Goal: Task Accomplishment & Management: Manage account settings

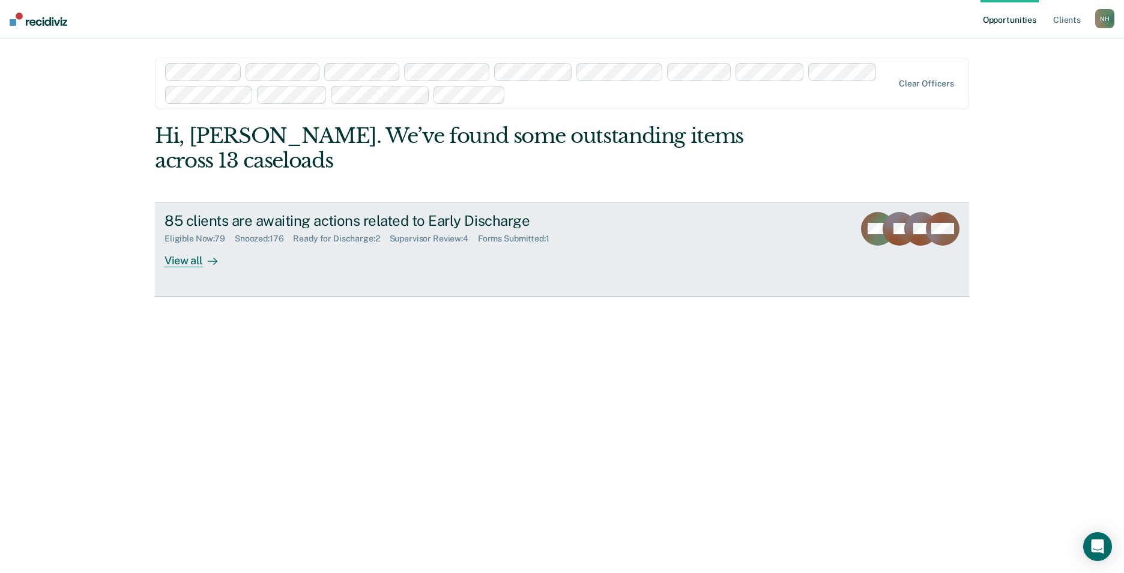
click at [191, 265] on div "View all" at bounding box center [197, 255] width 67 height 23
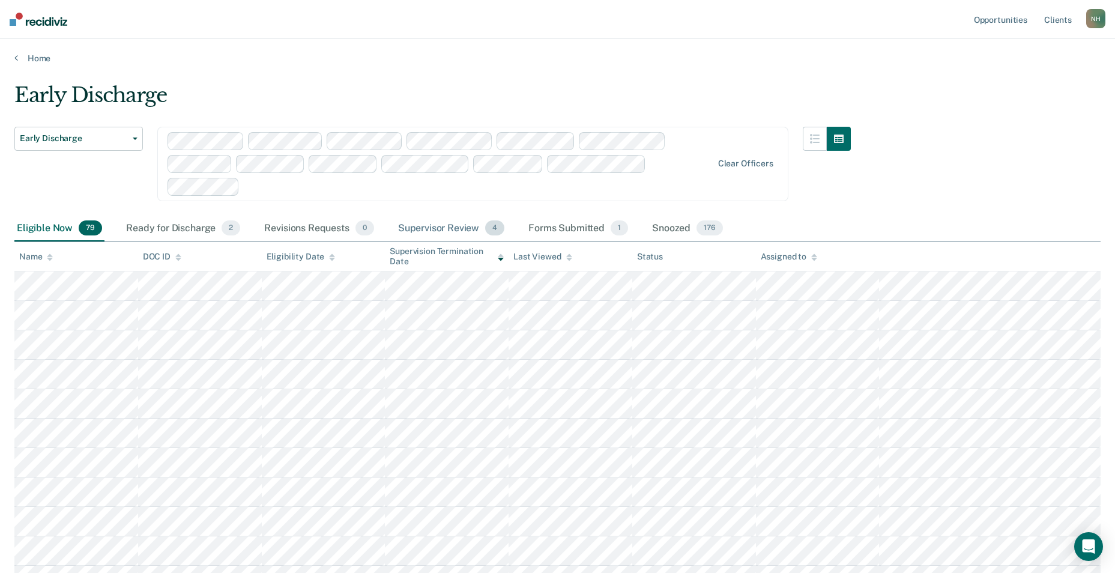
click at [438, 223] on div "Supervisor Review 4" at bounding box center [452, 228] width 112 height 26
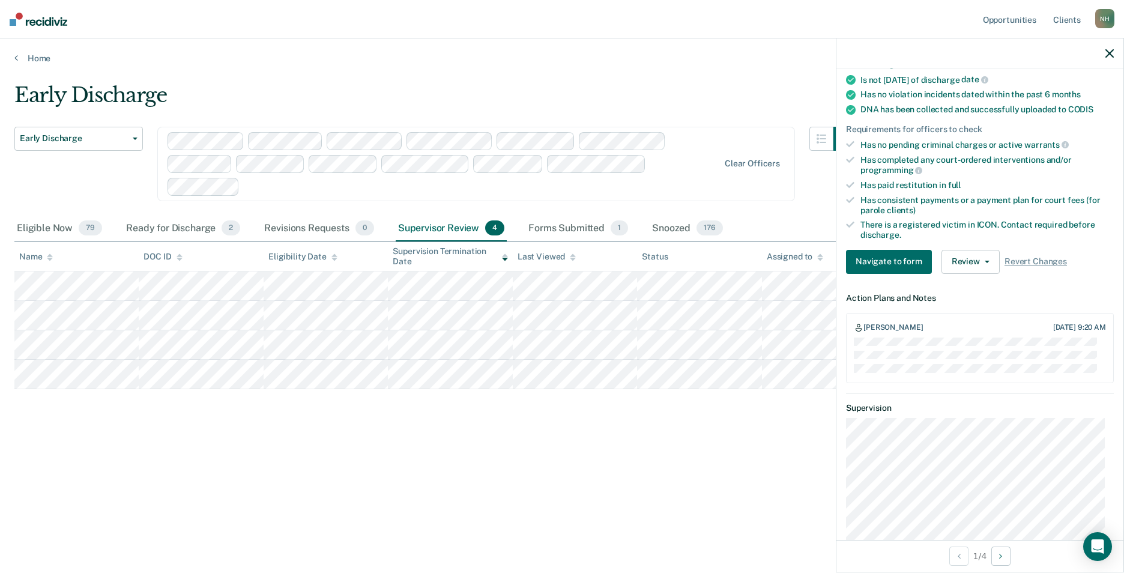
scroll to position [226, 0]
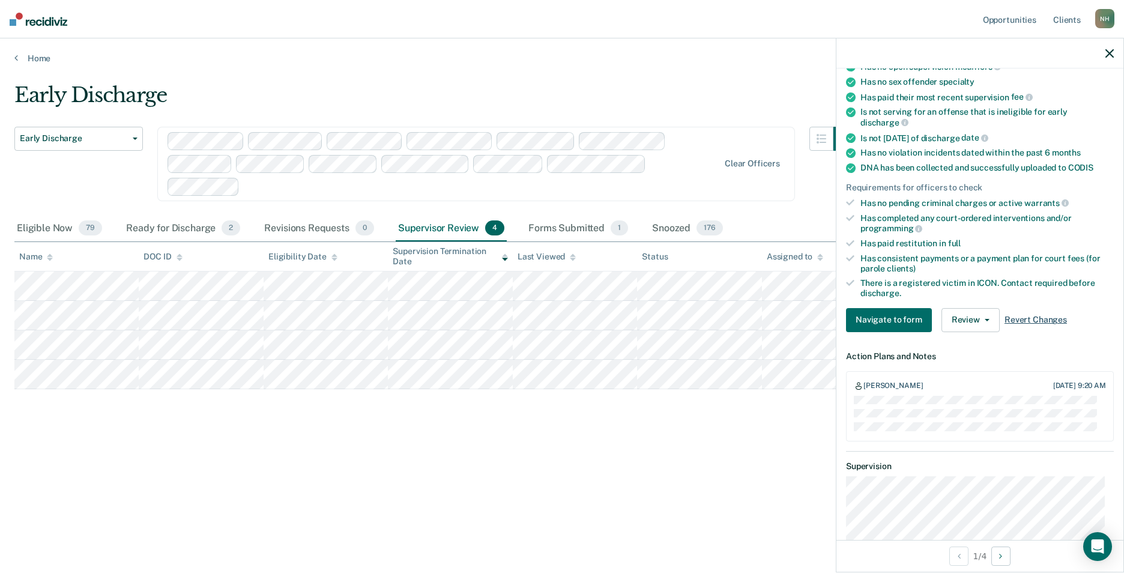
click at [1029, 317] on span "Revert Changes" at bounding box center [1035, 319] width 62 height 10
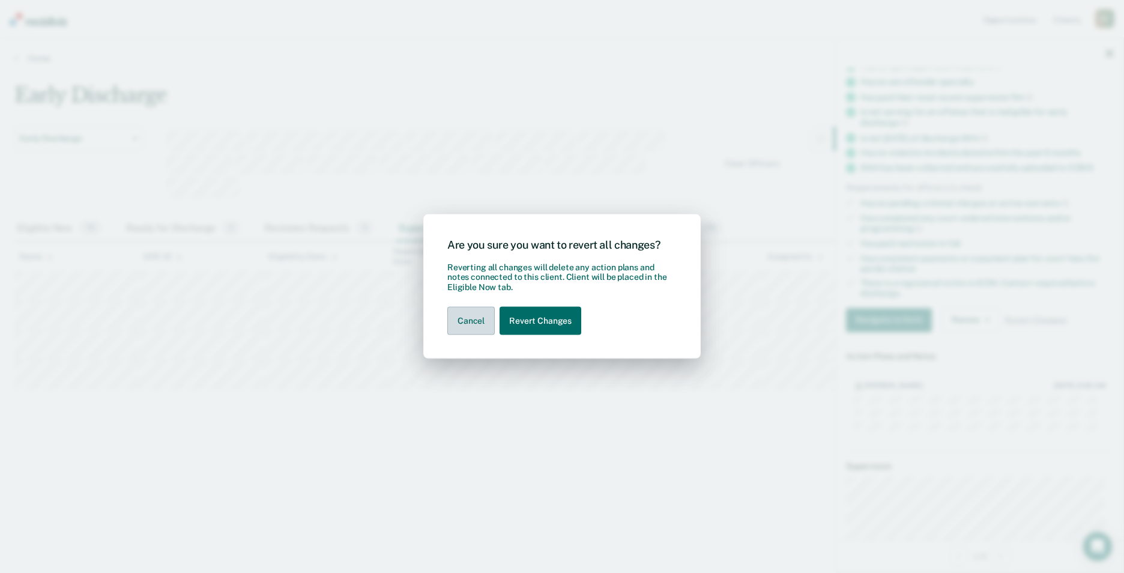
click at [471, 318] on button "Cancel" at bounding box center [470, 321] width 47 height 28
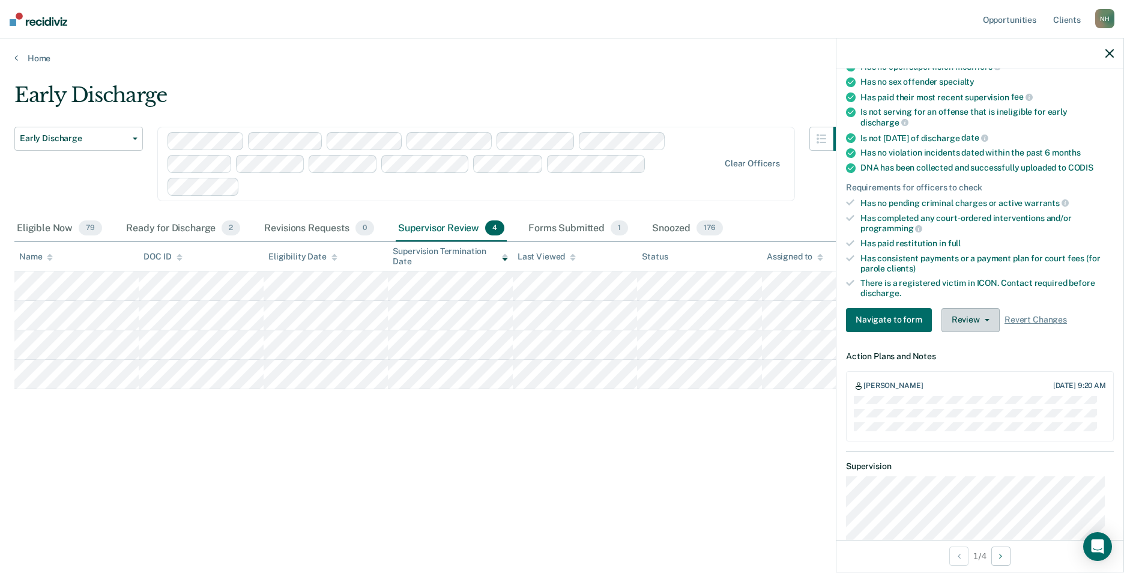
click at [974, 312] on button "Review" at bounding box center [970, 320] width 58 height 24
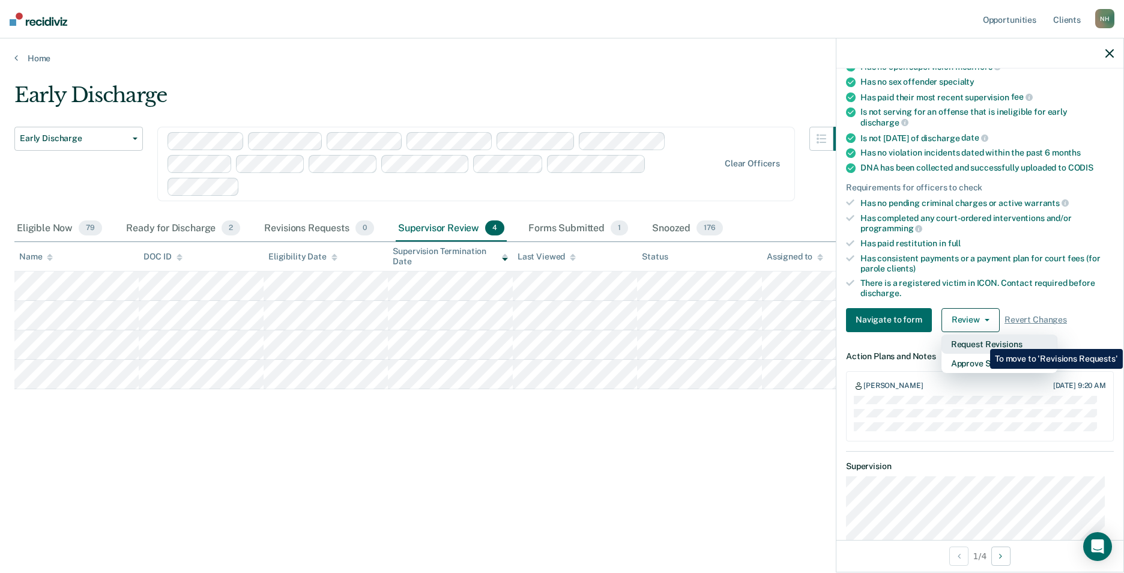
click at [981, 340] on button "Request Revisions" at bounding box center [999, 343] width 116 height 19
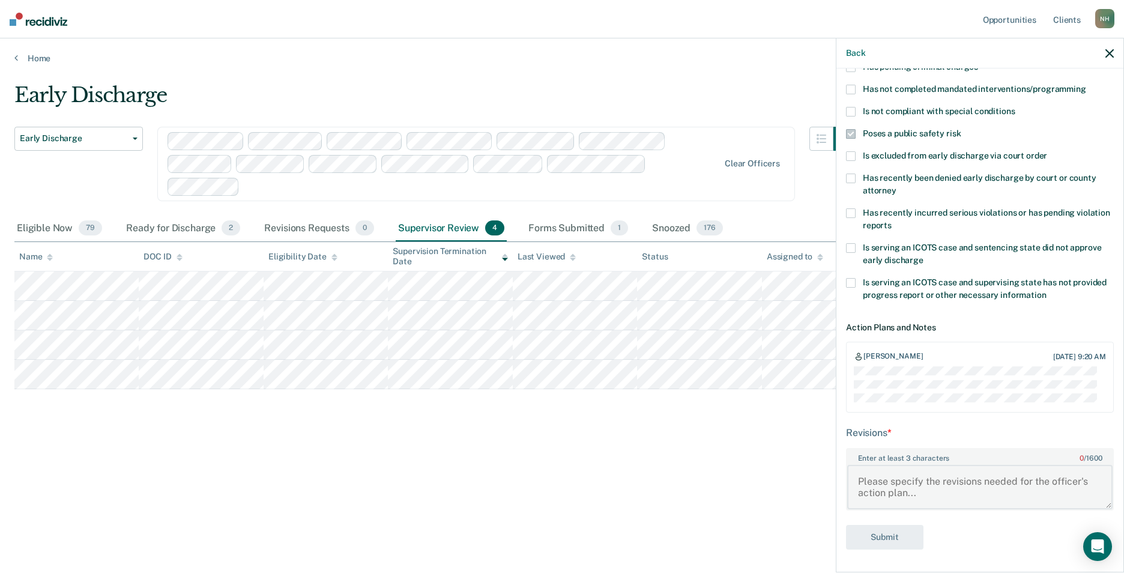
click at [888, 484] on textarea "Enter at least 3 characters 0 / 1600" at bounding box center [979, 487] width 265 height 44
type textarea "Look again and see if we can cut this one loose please."
click at [865, 537] on button "Submit" at bounding box center [884, 537] width 77 height 25
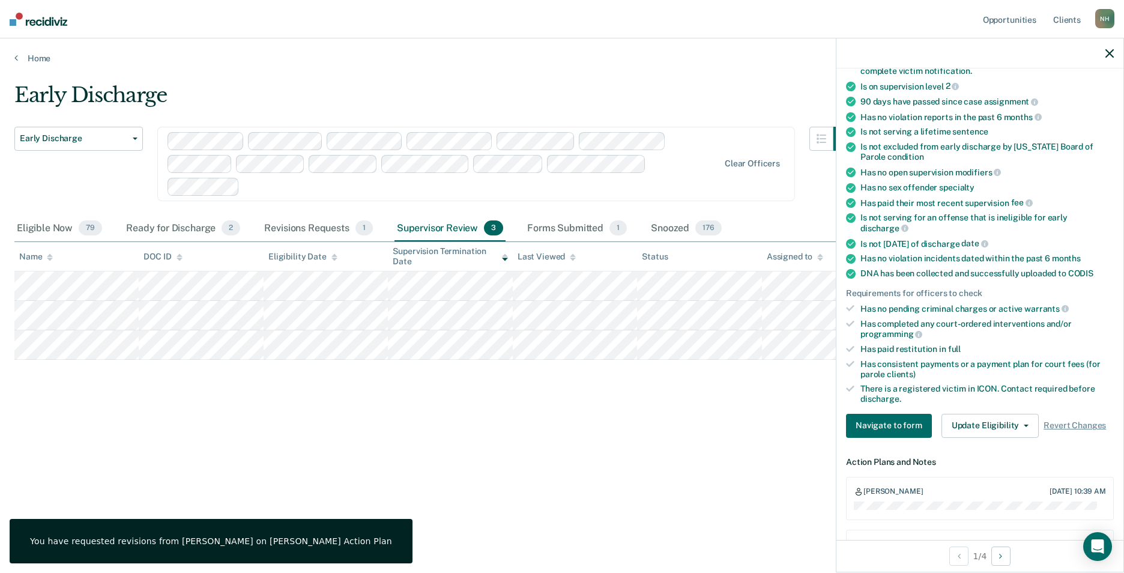
scroll to position [95, 0]
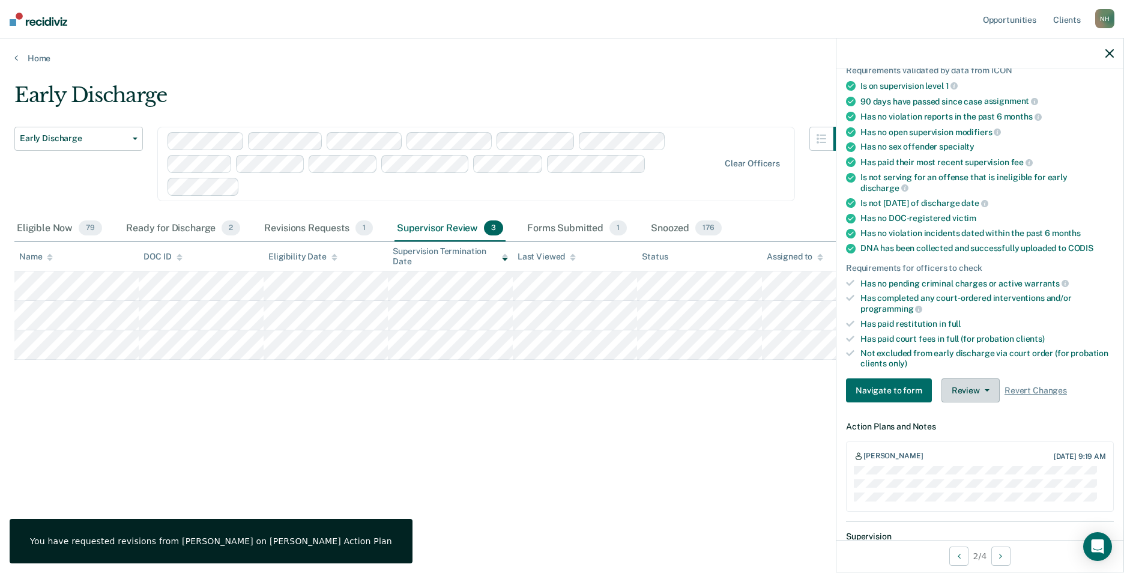
click at [980, 389] on span "button" at bounding box center [985, 390] width 10 height 2
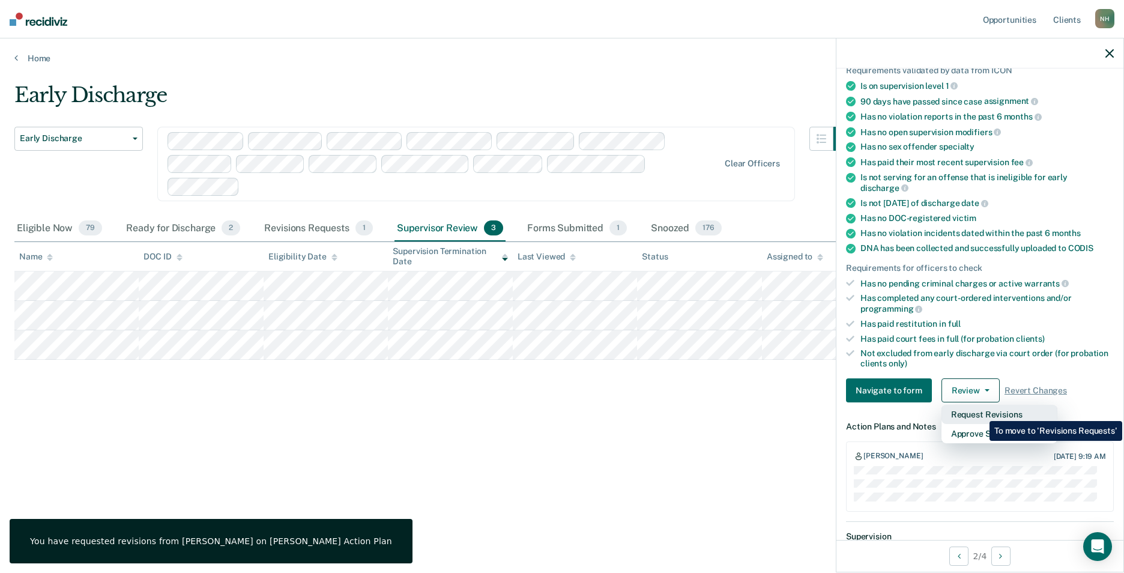
click at [980, 412] on button "Request Revisions" at bounding box center [999, 414] width 116 height 19
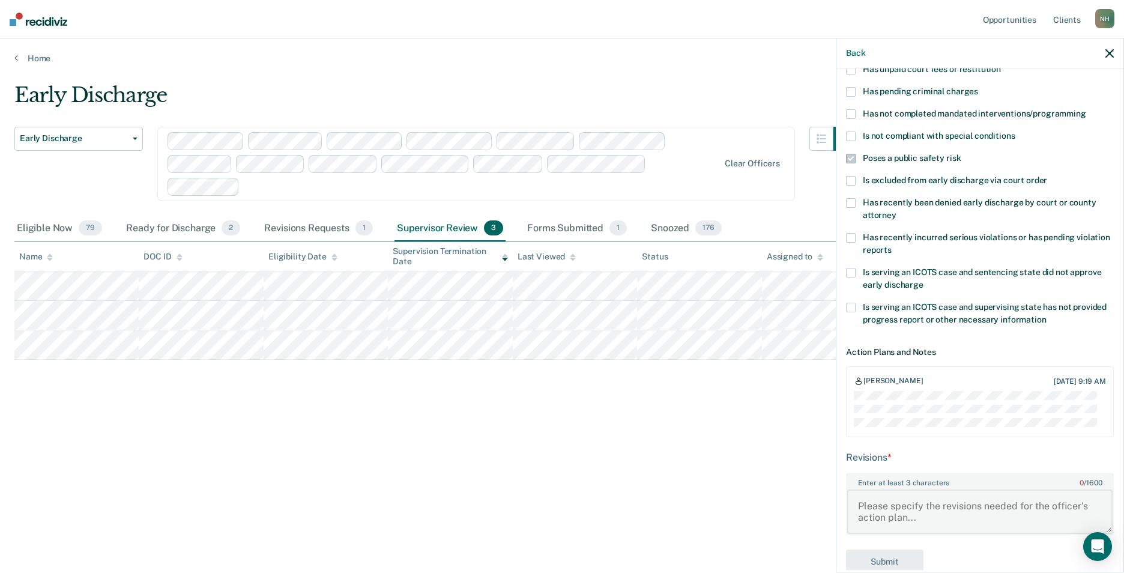
click at [961, 520] on textarea "Enter at least 3 characters 0 / 1600" at bounding box center [979, 511] width 265 height 44
type textarea "L"
type textarea "Look it over again please."
click at [880, 558] on button "Submit" at bounding box center [884, 561] width 77 height 25
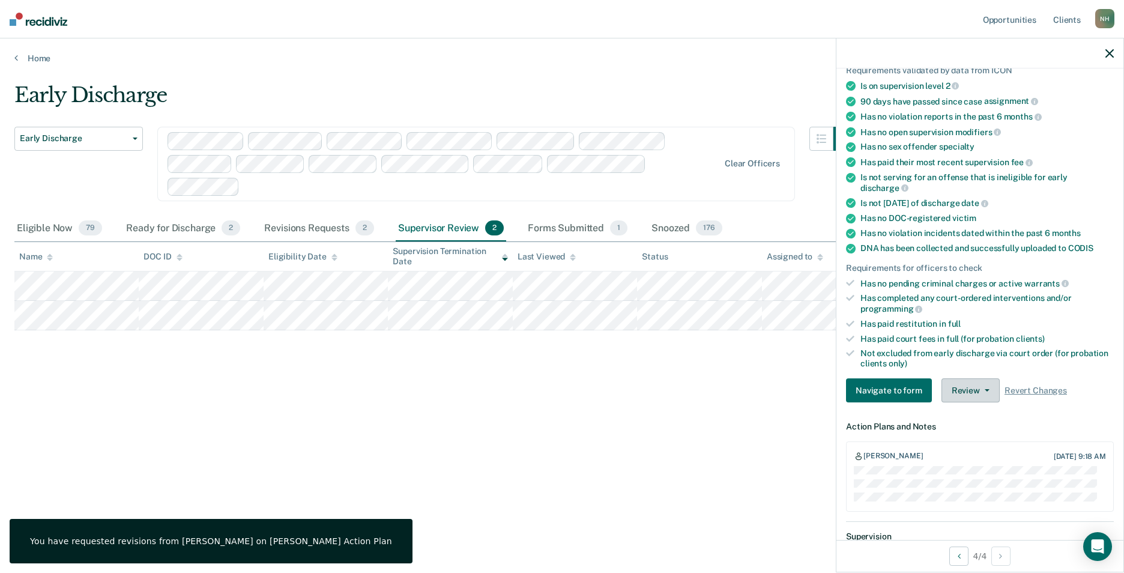
click at [968, 384] on button "Review" at bounding box center [970, 390] width 58 height 24
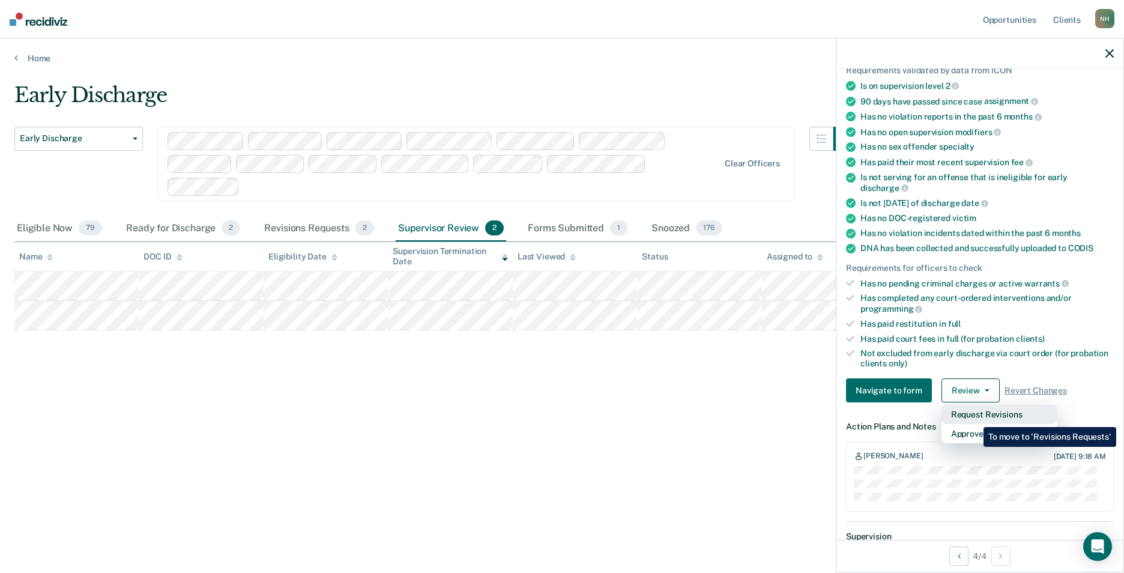
click at [974, 418] on button "Request Revisions" at bounding box center [999, 414] width 116 height 19
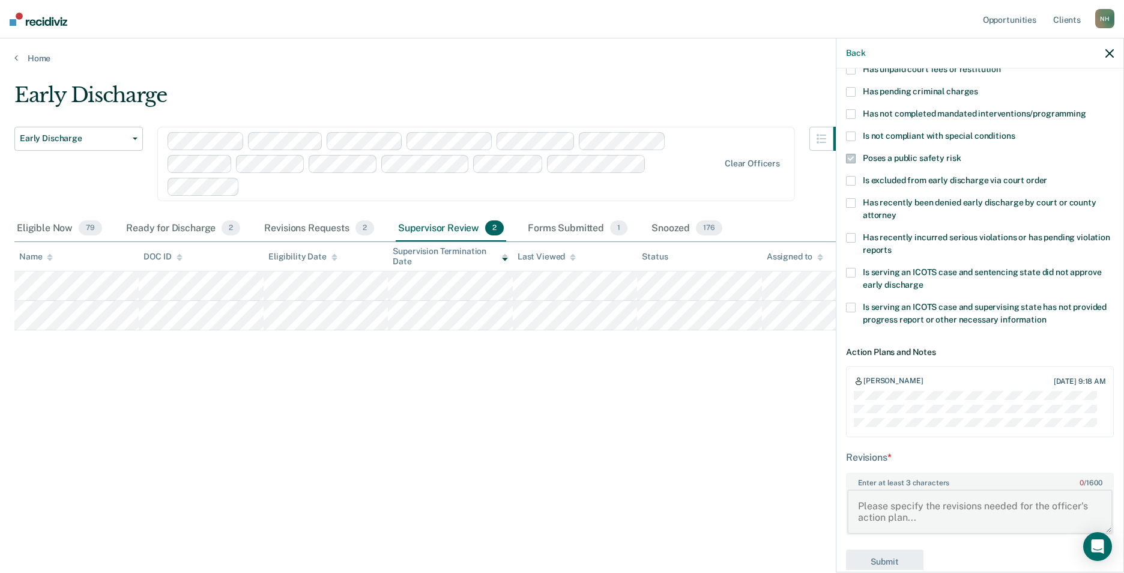
click at [918, 508] on textarea "Enter at least 3 characters 0 / 1600" at bounding box center [979, 511] width 265 height 44
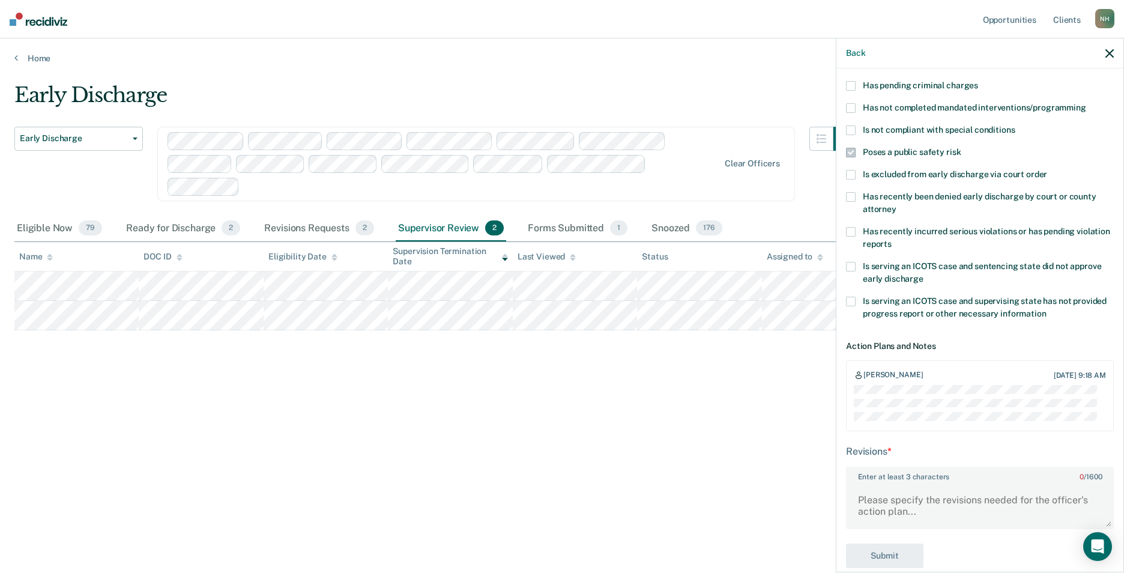
scroll to position [120, 0]
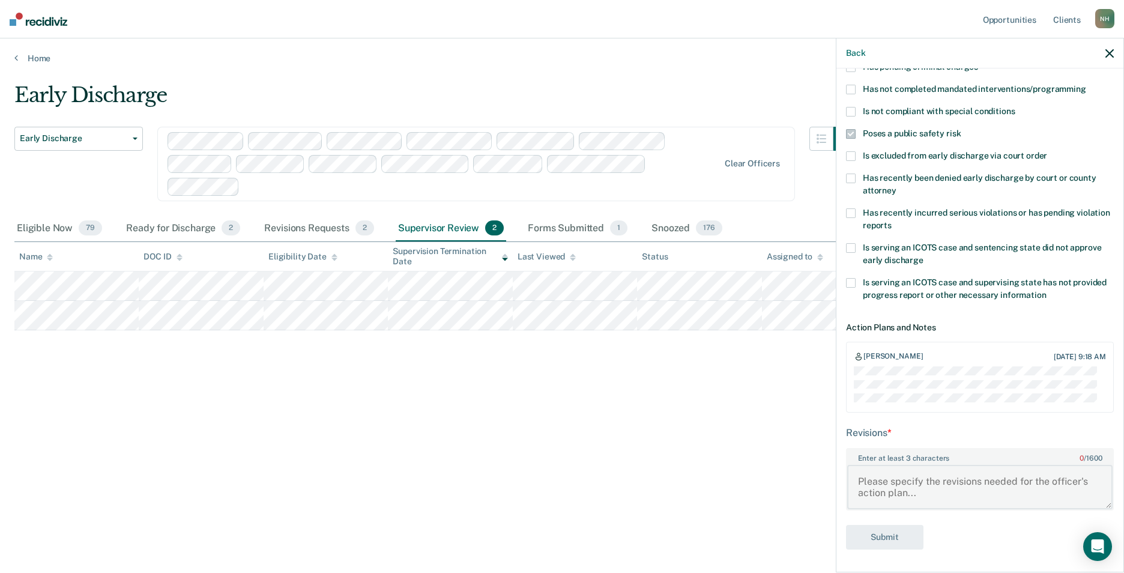
click at [945, 486] on textarea "Enter at least 3 characters 0 / 1600" at bounding box center [979, 487] width 265 height 44
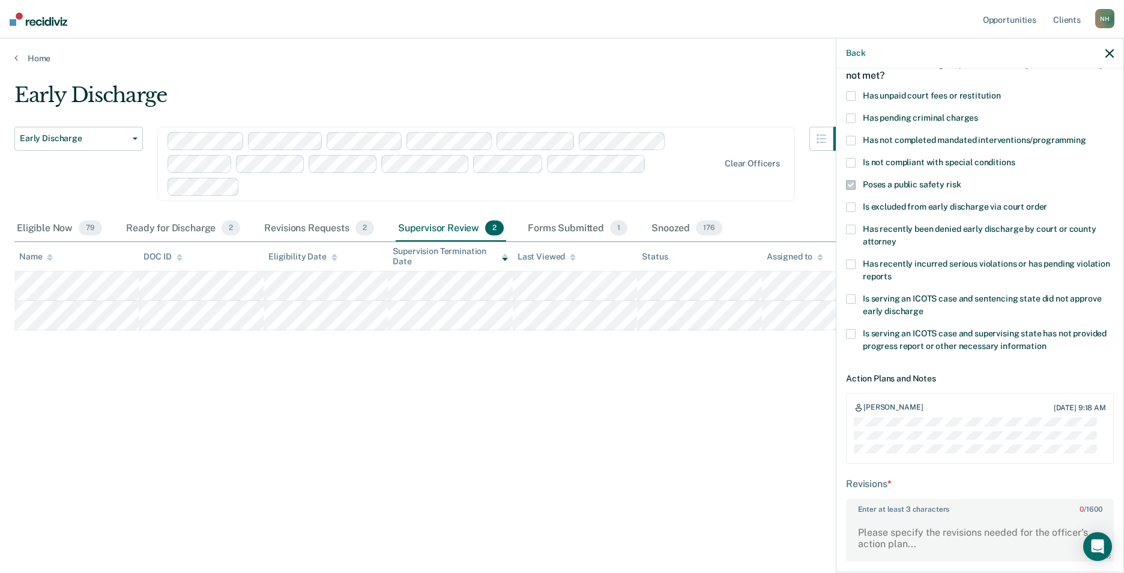
scroll to position [0, 0]
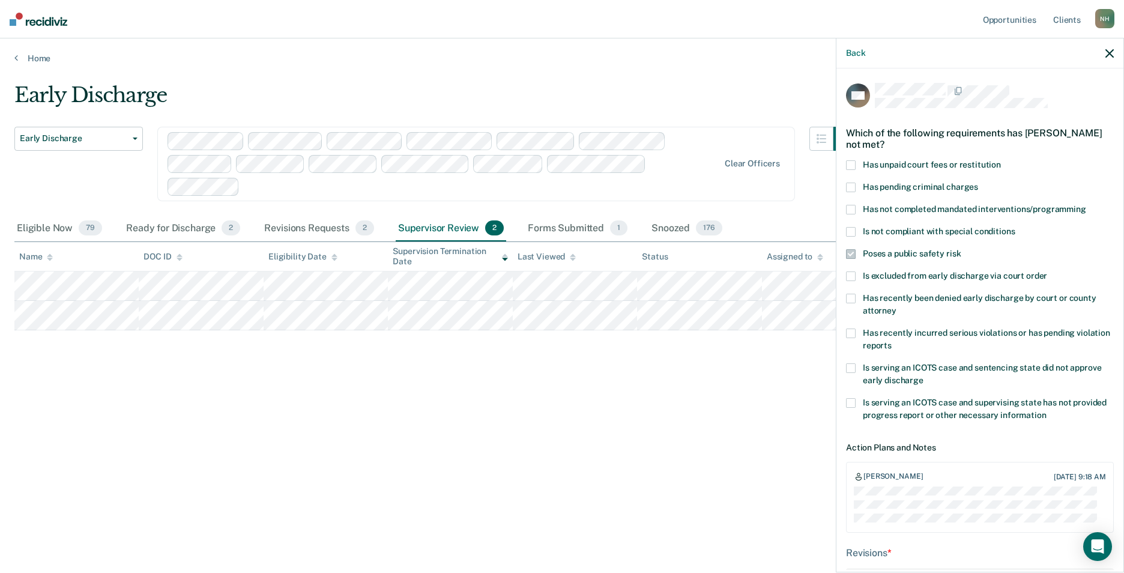
click at [1106, 56] on icon "button" at bounding box center [1109, 53] width 8 height 8
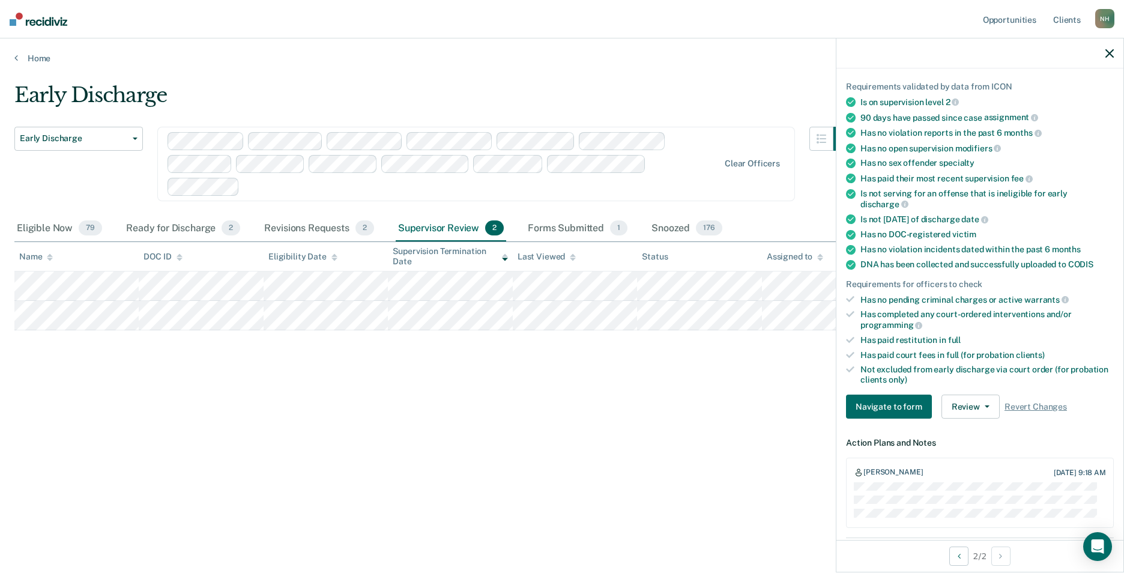
scroll to position [60, 0]
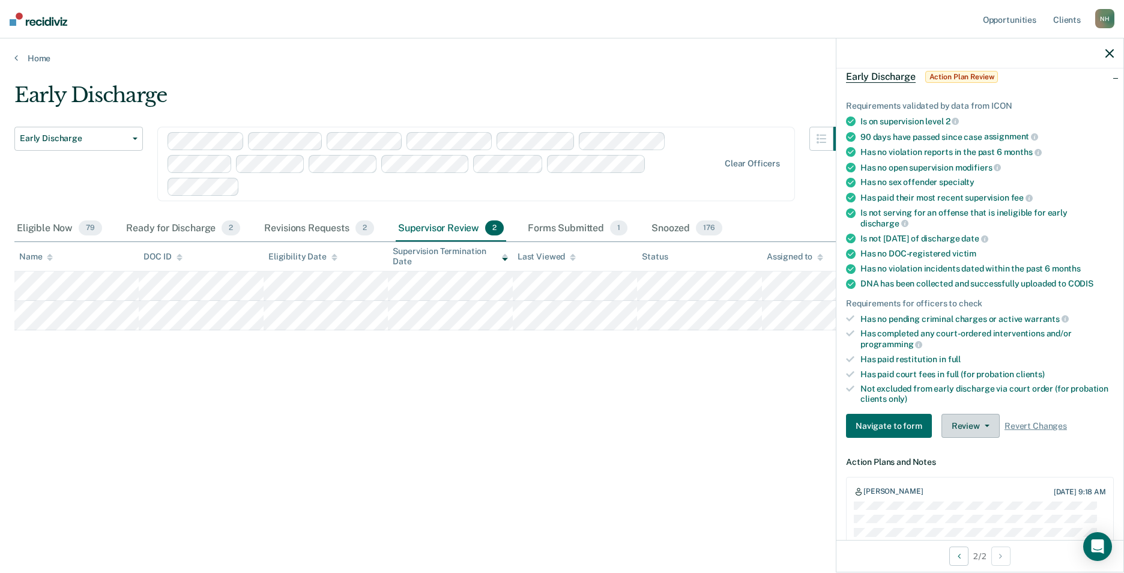
click at [967, 423] on button "Review" at bounding box center [970, 426] width 58 height 24
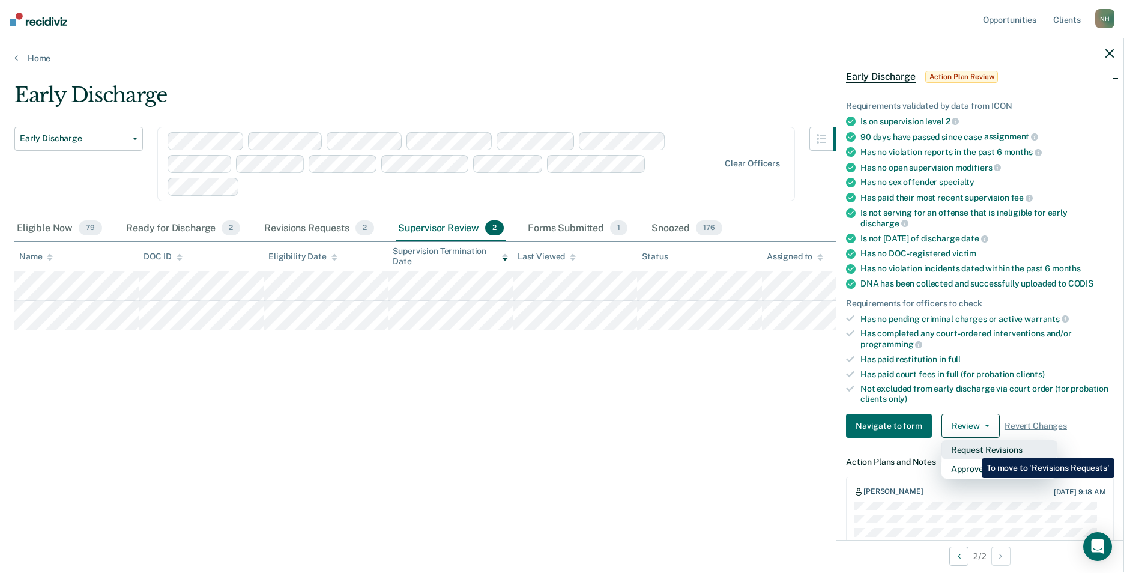
click at [972, 449] on button "Request Revisions" at bounding box center [999, 449] width 116 height 19
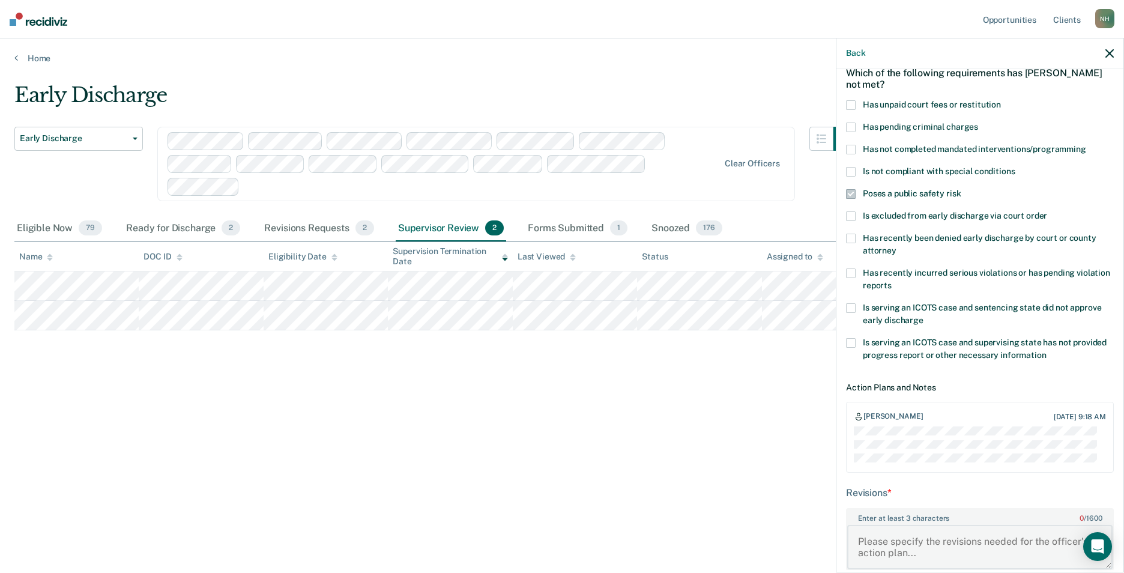
click at [921, 541] on textarea "Enter at least 3 characters 0 / 1600" at bounding box center [979, 547] width 265 height 44
click at [1119, 47] on div "Back" at bounding box center [979, 53] width 287 height 30
click at [1114, 52] on div "Back" at bounding box center [979, 53] width 287 height 30
click at [1107, 50] on icon "button" at bounding box center [1109, 53] width 8 height 8
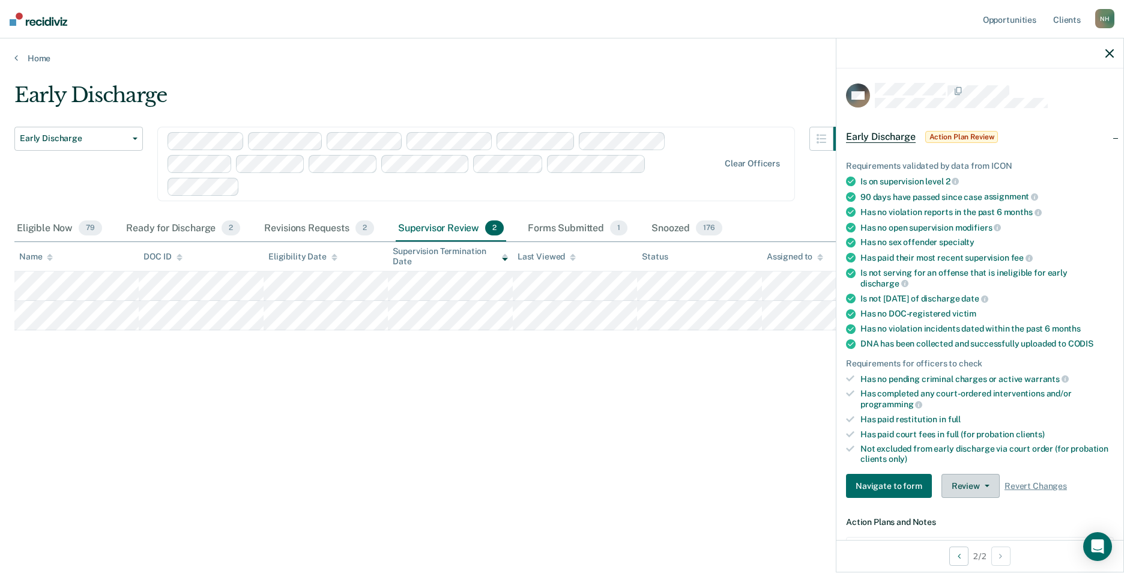
click at [980, 478] on button "Review" at bounding box center [970, 486] width 58 height 24
click at [985, 521] on button "Approve Snooze" at bounding box center [999, 528] width 116 height 19
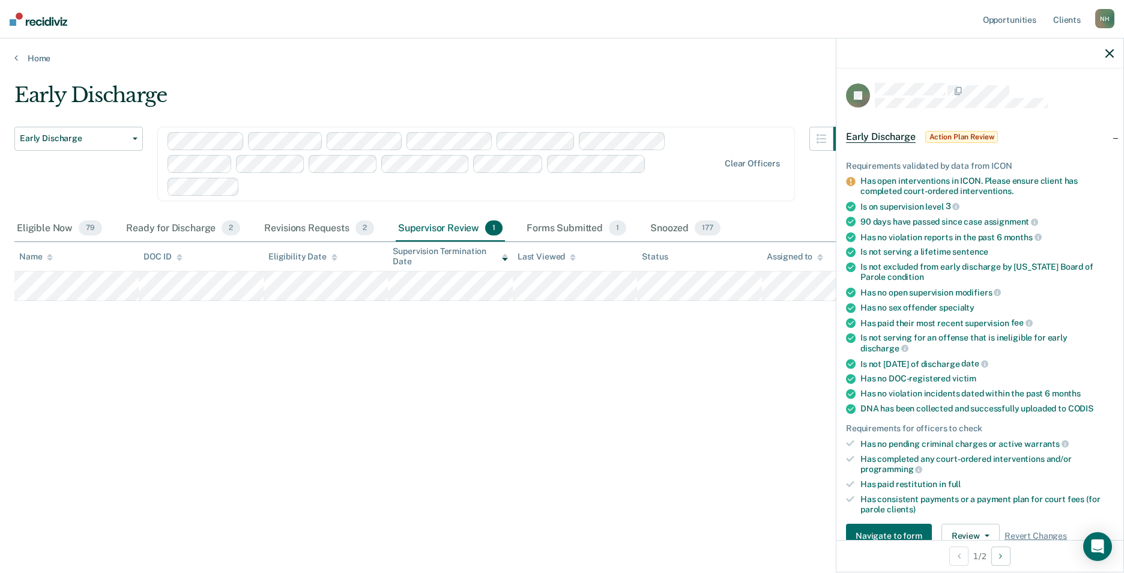
click at [1112, 50] on icon "button" at bounding box center [1109, 53] width 8 height 8
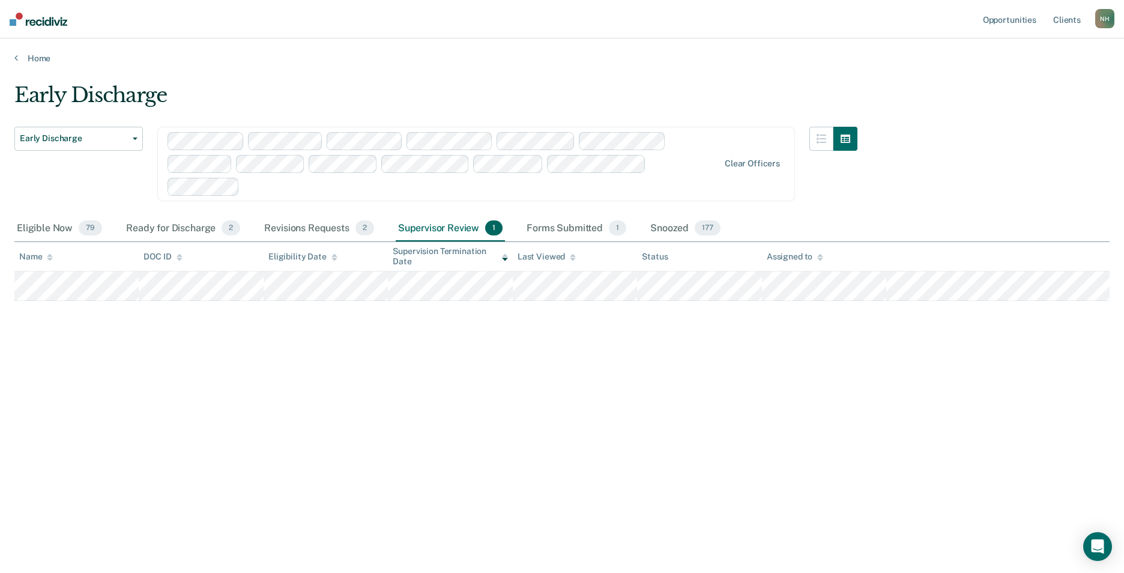
click at [486, 409] on div "Early Discharge Early Discharge Early Discharge Clear officers Eligible Now 79 …" at bounding box center [561, 283] width 1095 height 400
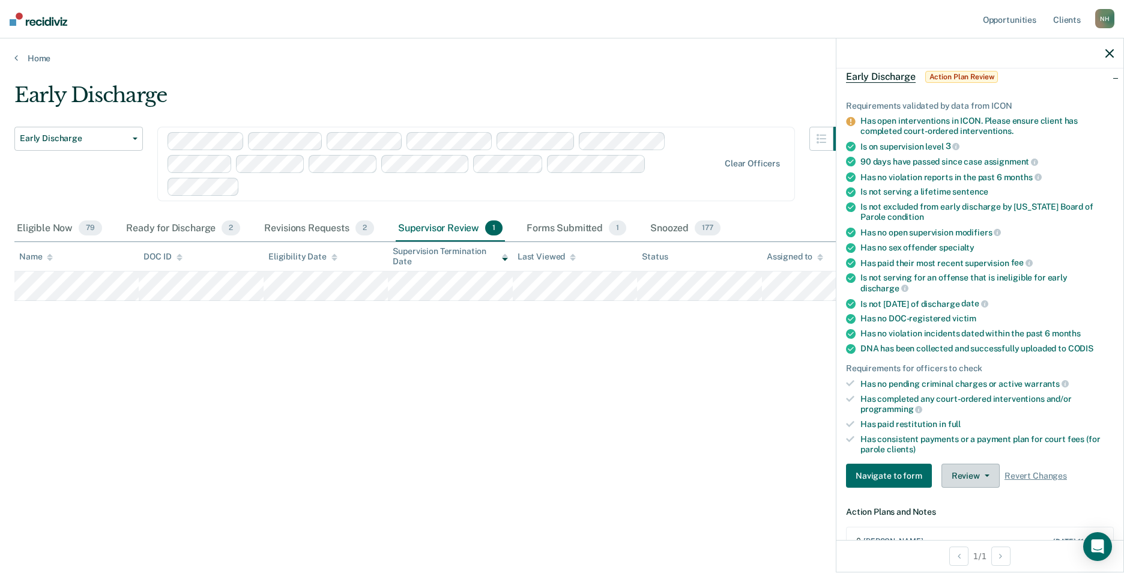
click at [962, 471] on button "Review" at bounding box center [970, 475] width 58 height 24
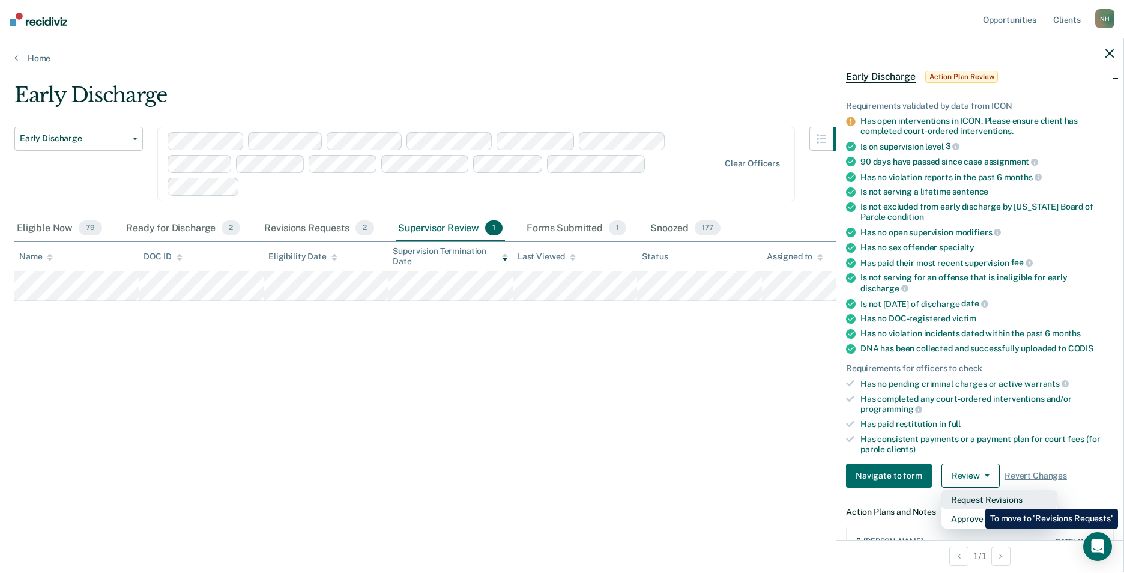
click at [976, 499] on button "Request Revisions" at bounding box center [999, 499] width 116 height 19
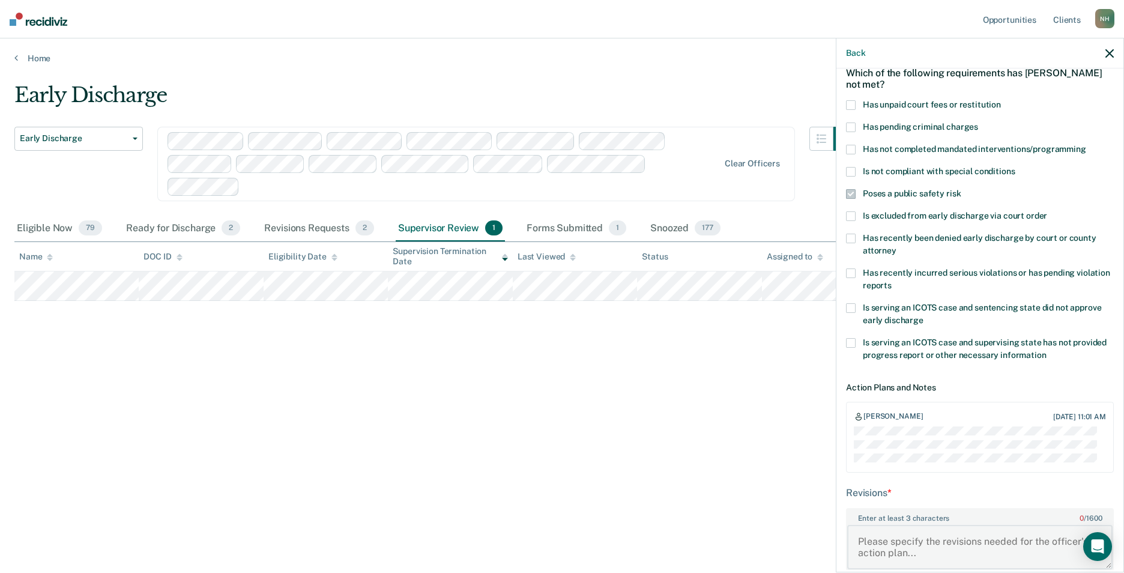
click at [910, 548] on textarea "Enter at least 3 characters 0 / 1600" at bounding box center [979, 547] width 265 height 44
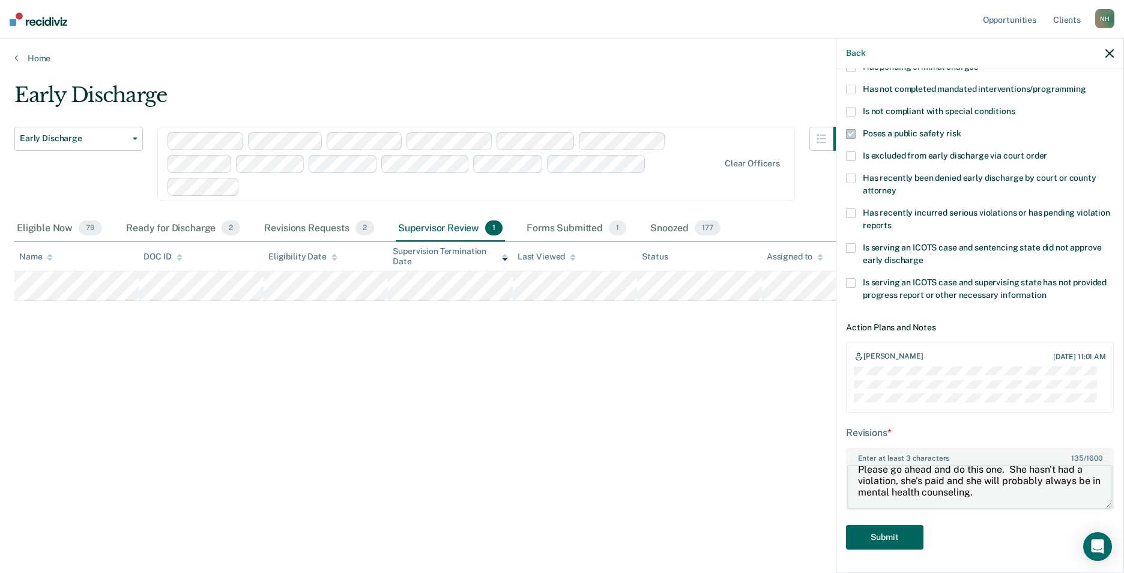
type textarea "Please go ahead and do this one. She hasn't had a violation, she's paid and she…"
click at [889, 532] on button "Submit" at bounding box center [884, 537] width 77 height 25
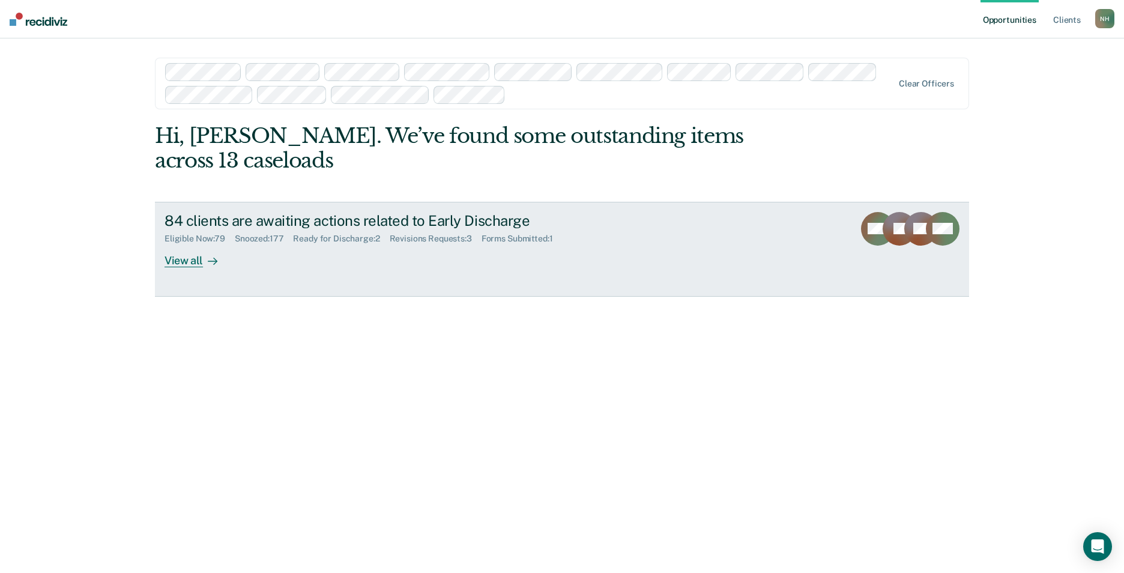
click at [337, 239] on div "Ready for Discharge : 2" at bounding box center [341, 238] width 96 height 10
click at [351, 240] on div "Ready for Discharge : 2" at bounding box center [341, 238] width 96 height 10
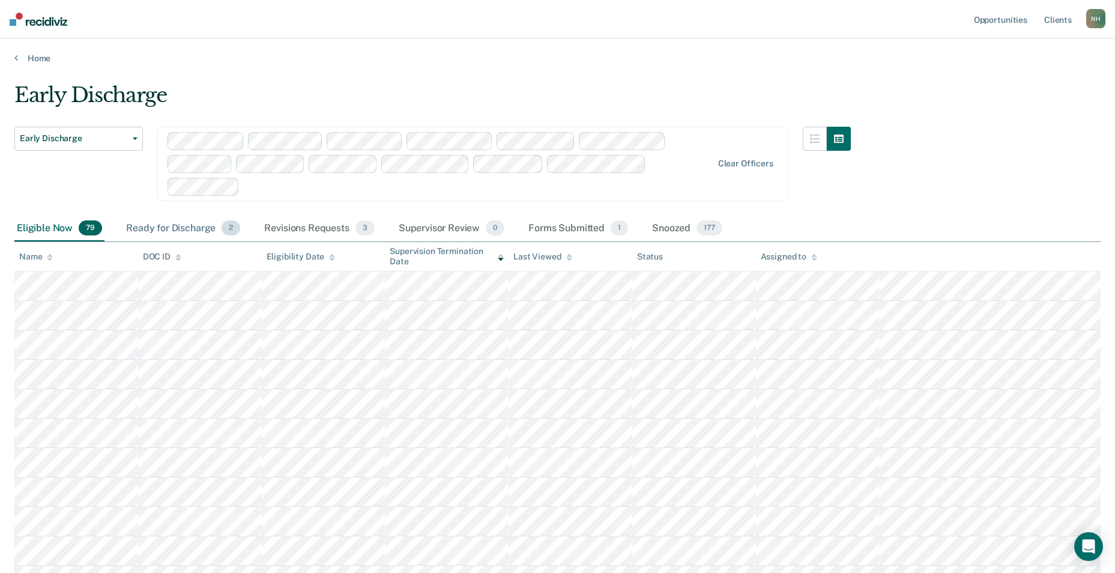
click at [193, 222] on div "Ready for Discharge 2" at bounding box center [183, 228] width 119 height 26
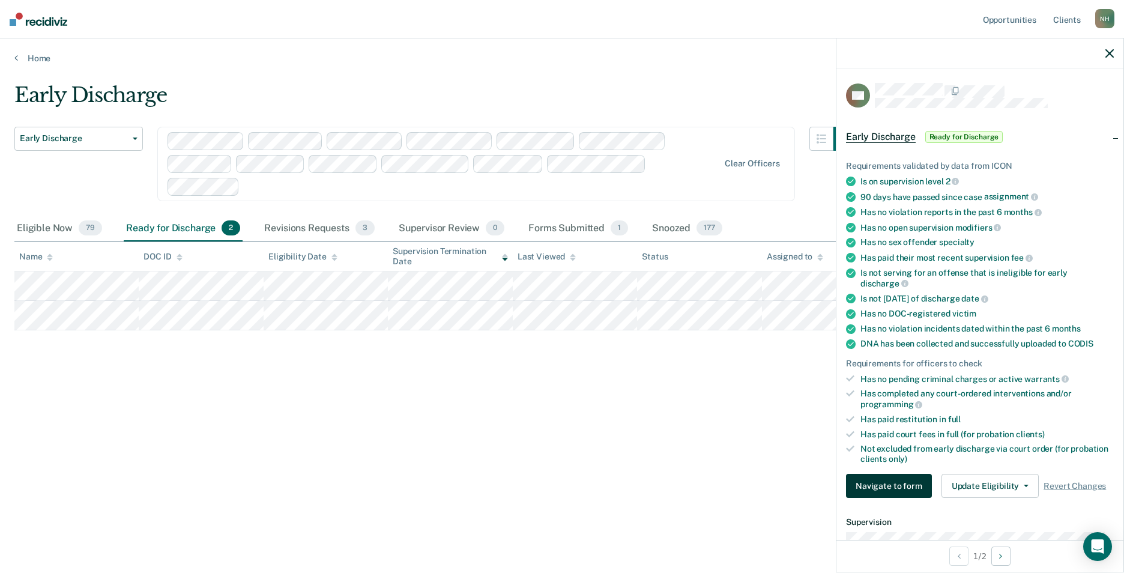
click at [892, 486] on button "Navigate to form" at bounding box center [889, 486] width 86 height 24
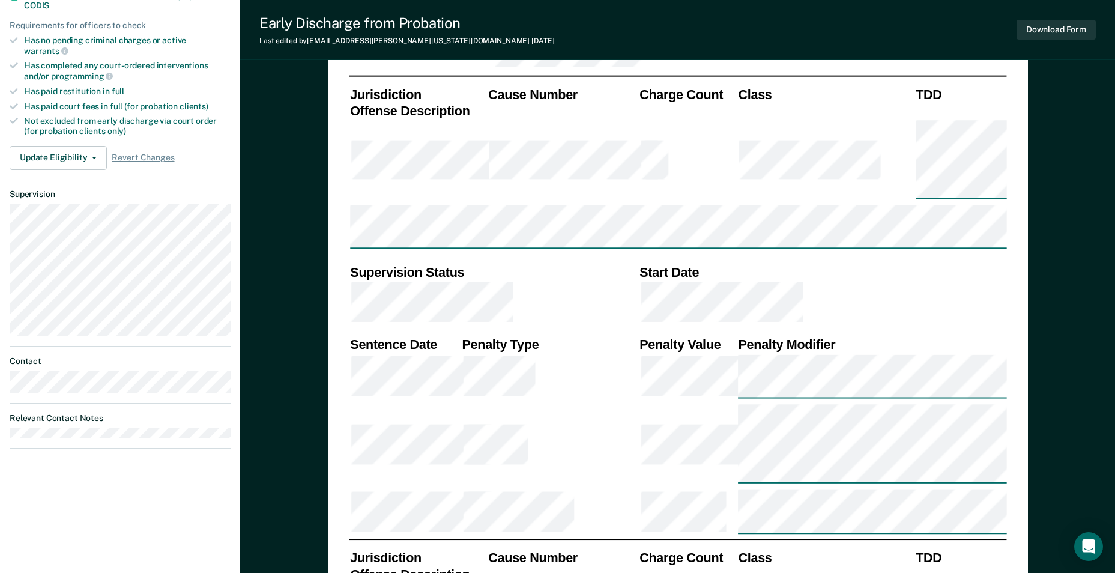
scroll to position [352, 0]
click at [97, 146] on button "Update Eligibility" at bounding box center [58, 158] width 97 height 24
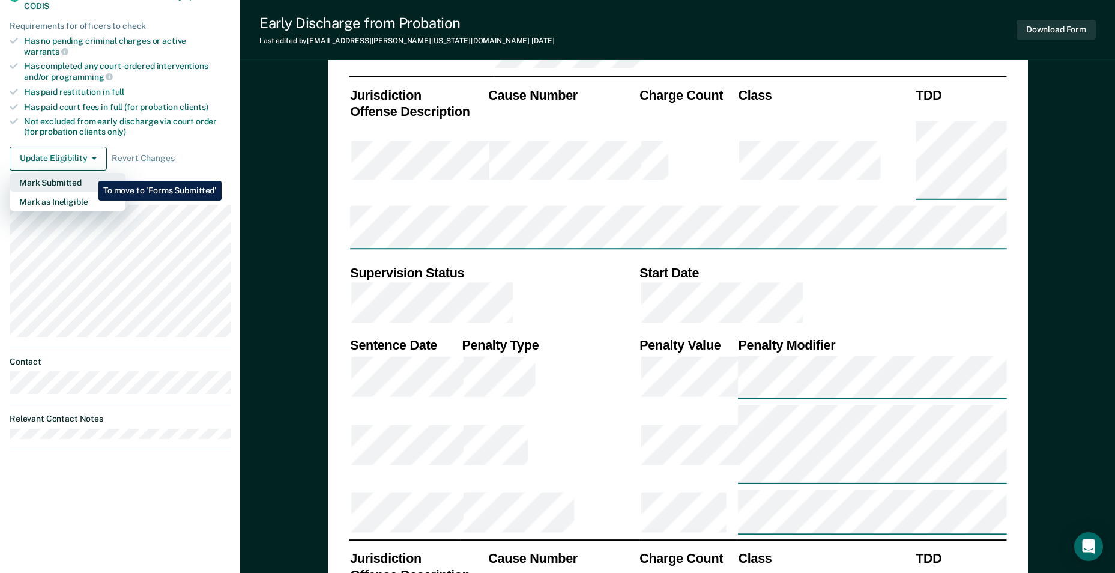
click at [89, 173] on button "Mark Submitted" at bounding box center [68, 182] width 116 height 19
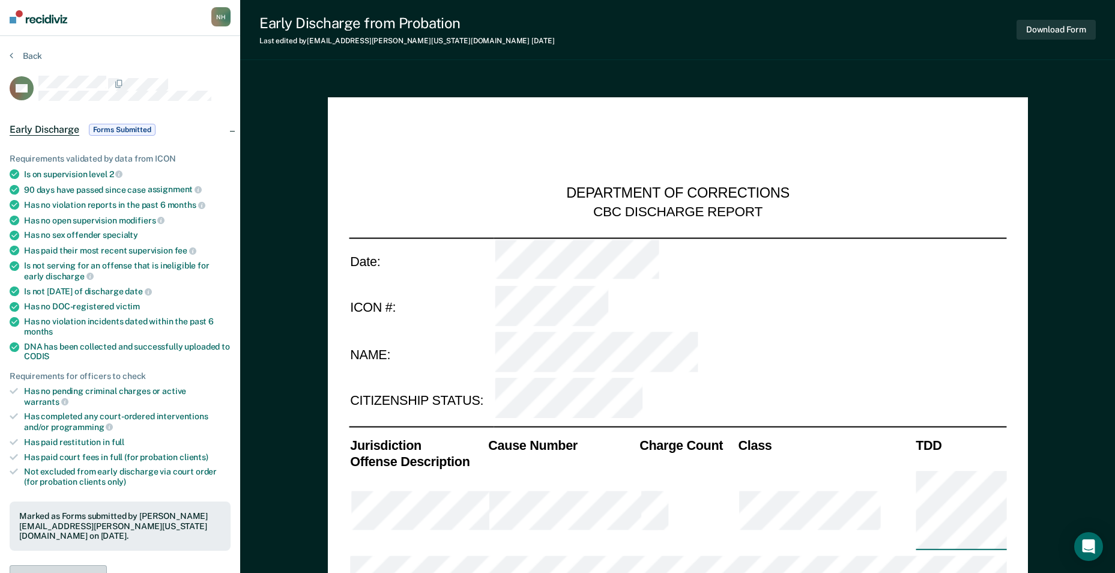
scroll to position [0, 0]
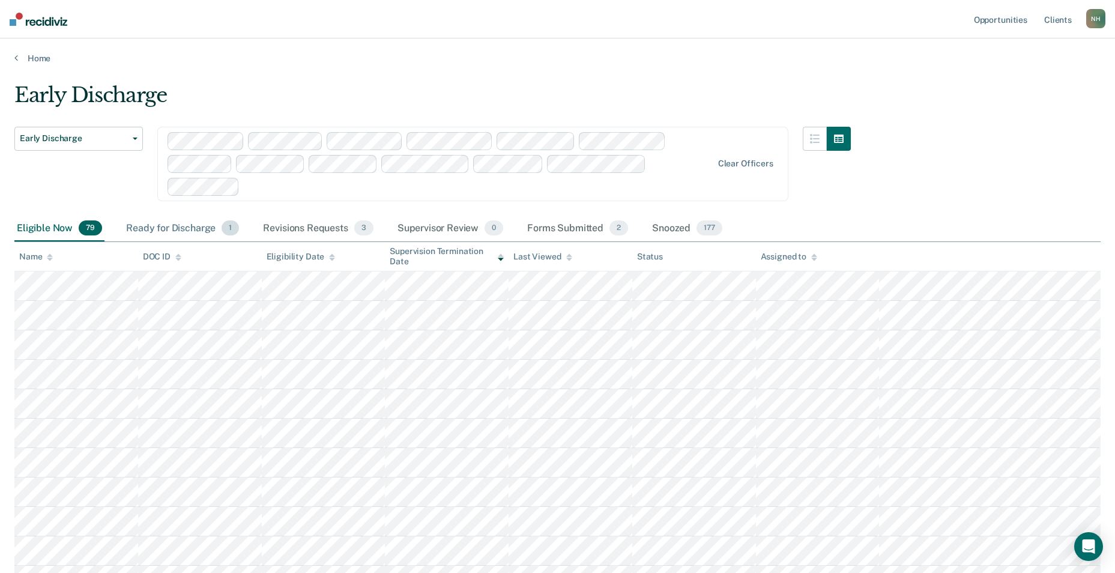
click at [178, 227] on div "Ready for Discharge 1" at bounding box center [183, 228] width 118 height 26
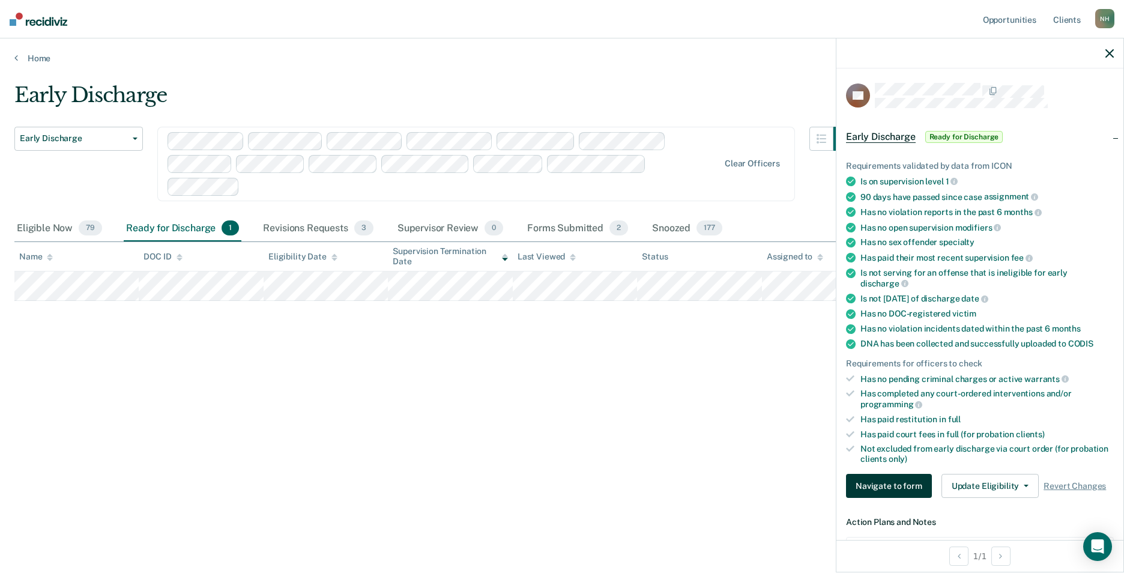
click at [901, 482] on button "Navigate to form" at bounding box center [889, 486] width 86 height 24
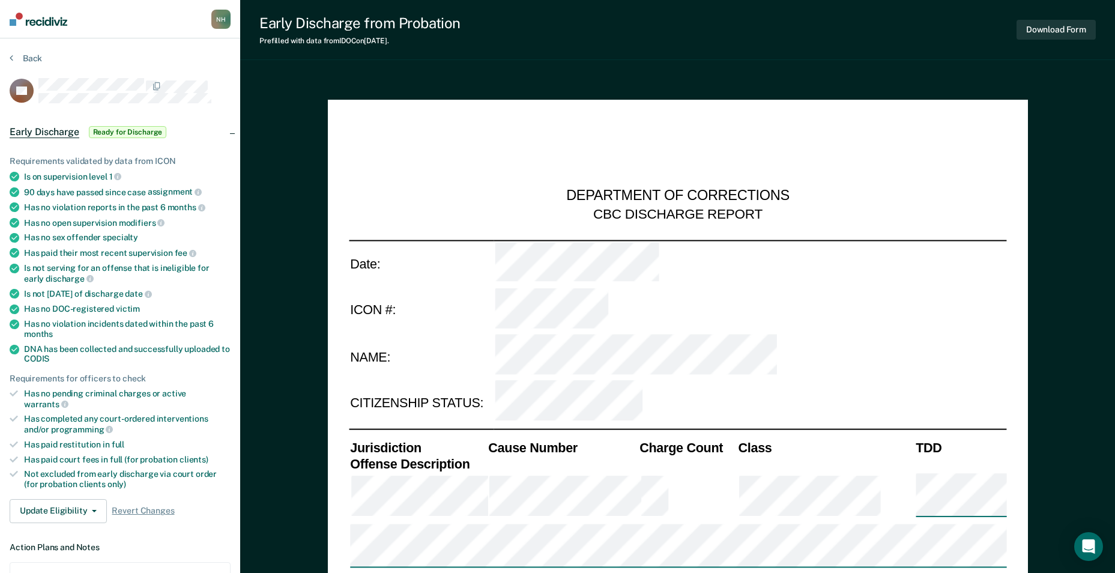
type textarea "x"
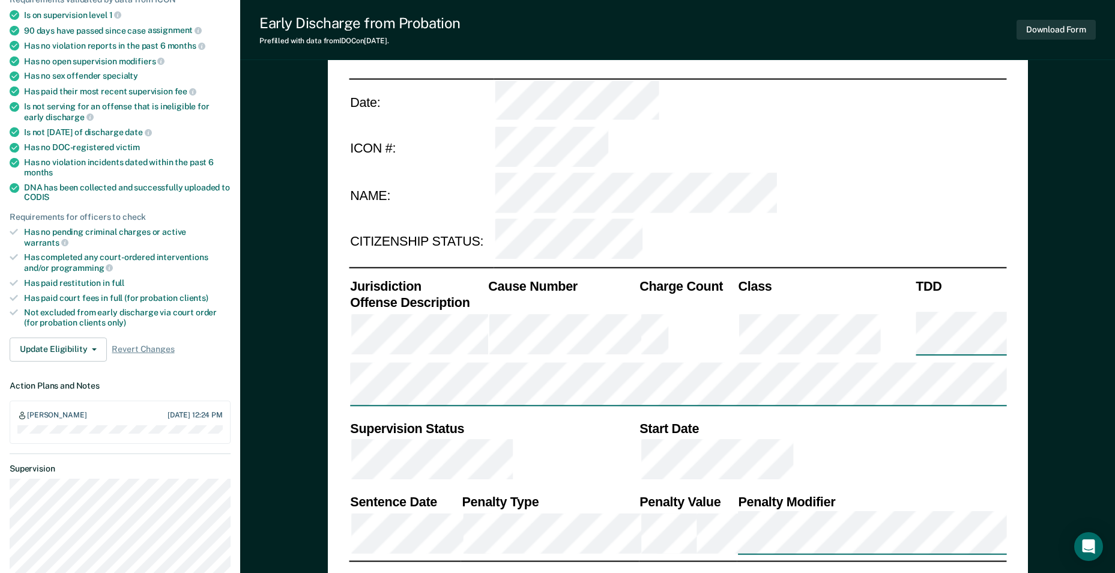
scroll to position [180, 0]
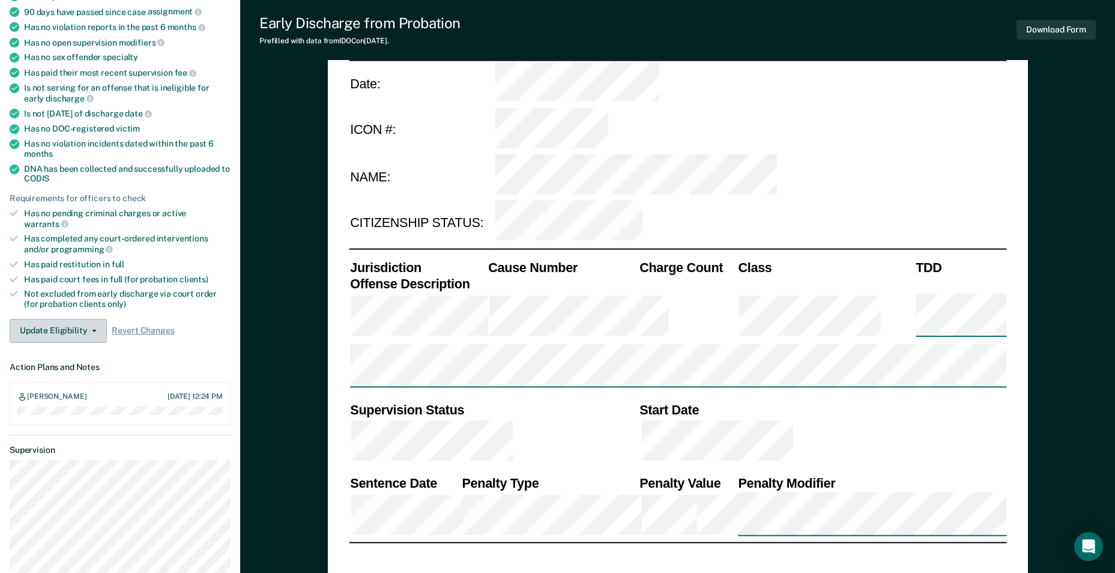
click at [89, 325] on button "Update Eligibility" at bounding box center [58, 331] width 97 height 24
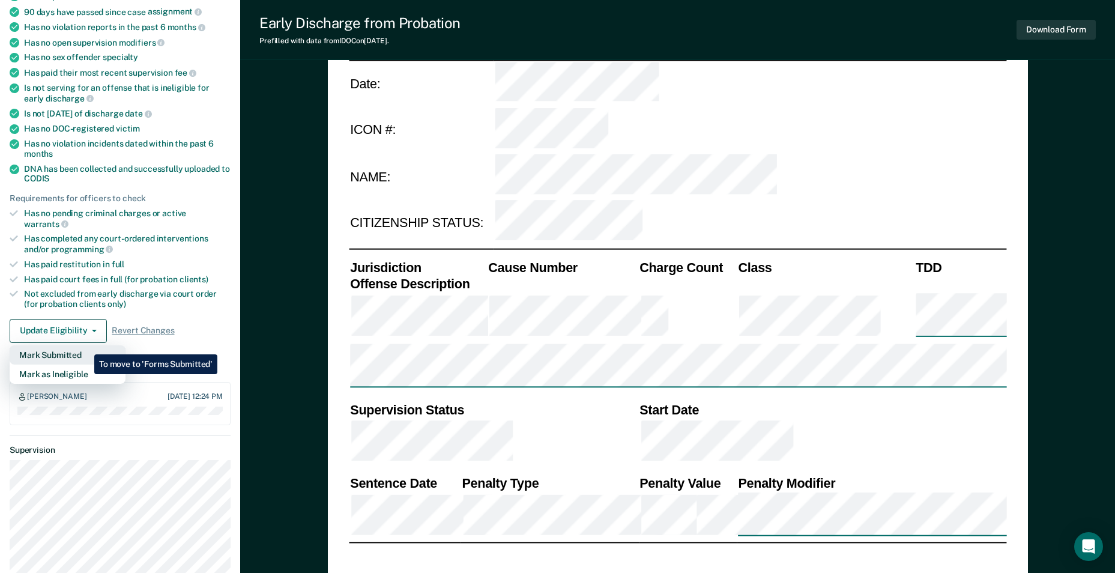
click at [85, 345] on button "Mark Submitted" at bounding box center [68, 354] width 116 height 19
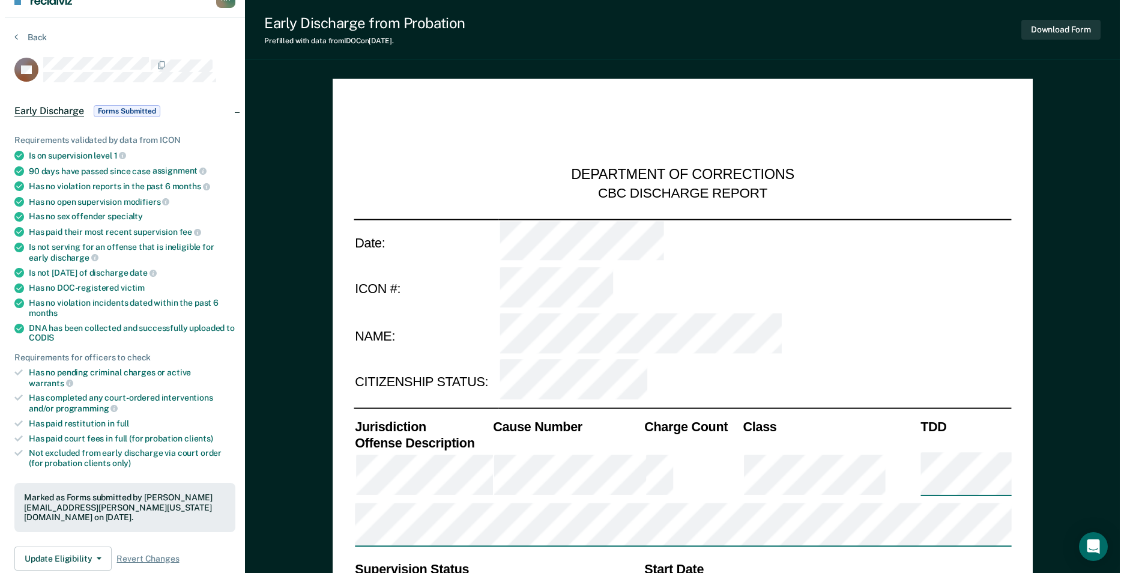
scroll to position [0, 0]
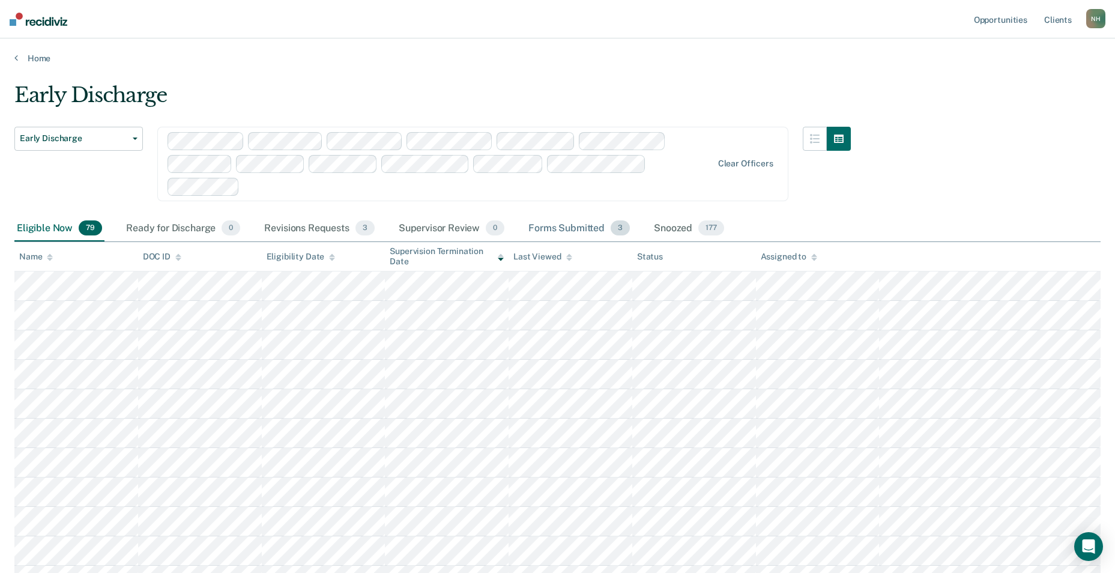
click at [578, 226] on div "Forms Submitted 3" at bounding box center [579, 228] width 106 height 26
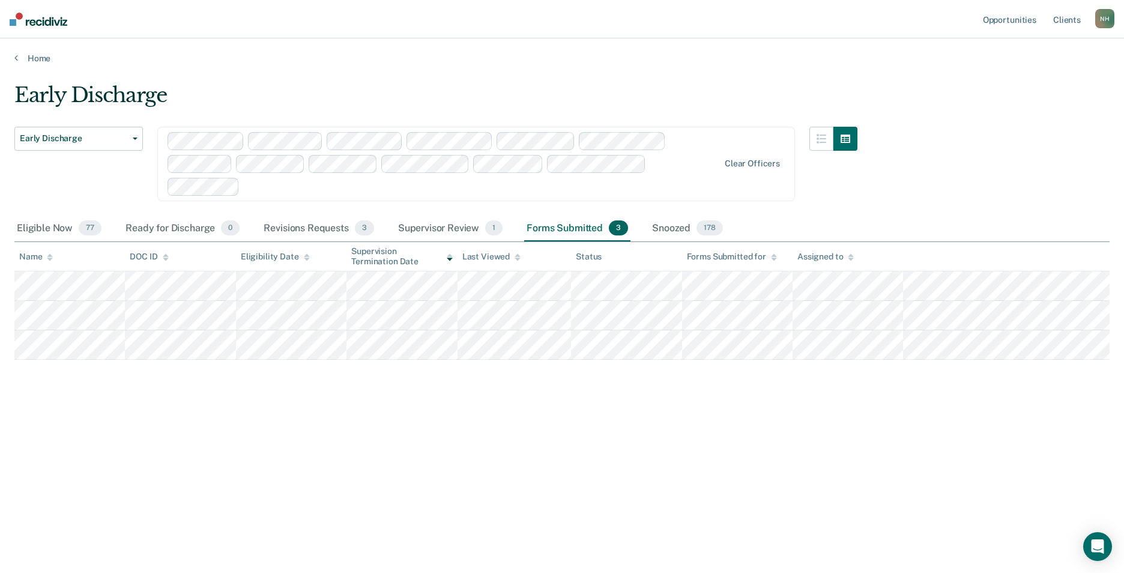
click at [559, 222] on div "Forms Submitted 3" at bounding box center [577, 228] width 106 height 26
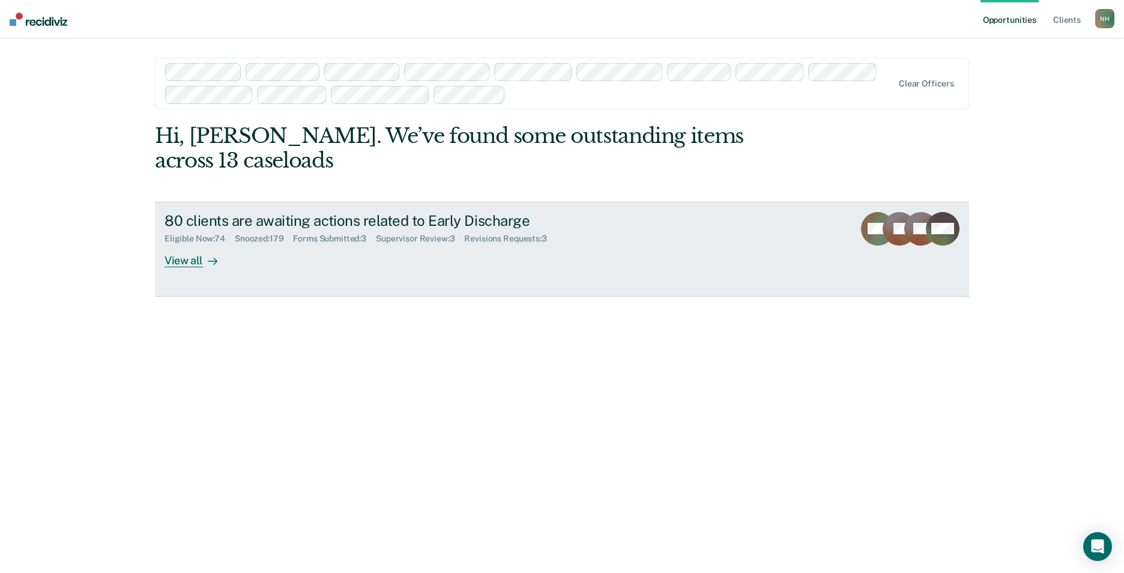
click at [422, 237] on div "Supervisor Review : 3" at bounding box center [420, 238] width 88 height 10
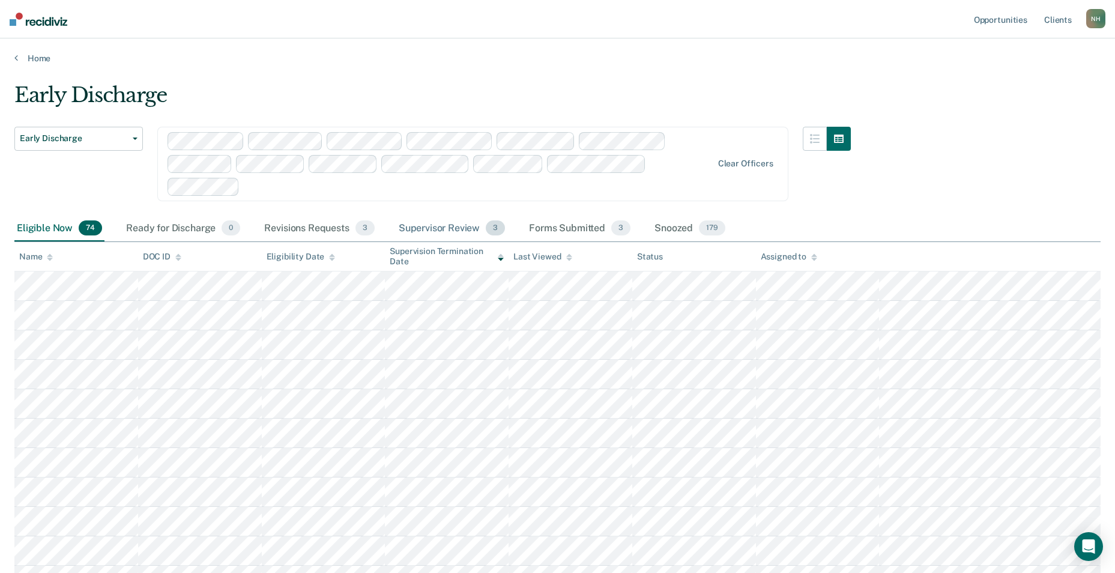
click at [431, 224] on div "Supervisor Review 3" at bounding box center [452, 228] width 112 height 26
